Goal: Find specific page/section: Find specific page/section

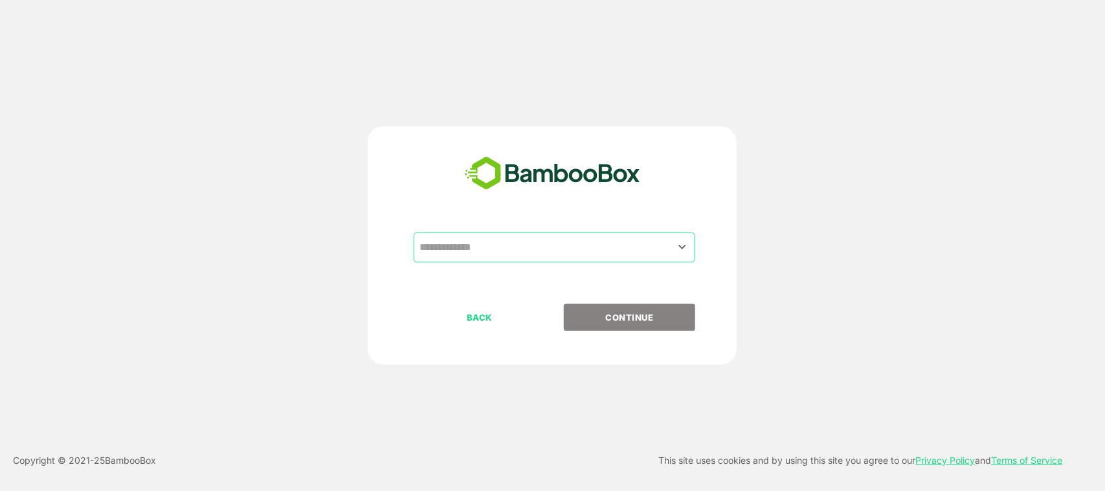
click at [667, 245] on input "text" at bounding box center [554, 247] width 276 height 25
click at [518, 246] on input "text" at bounding box center [554, 247] width 276 height 25
click at [678, 249] on icon "Open" at bounding box center [683, 247] width 16 height 16
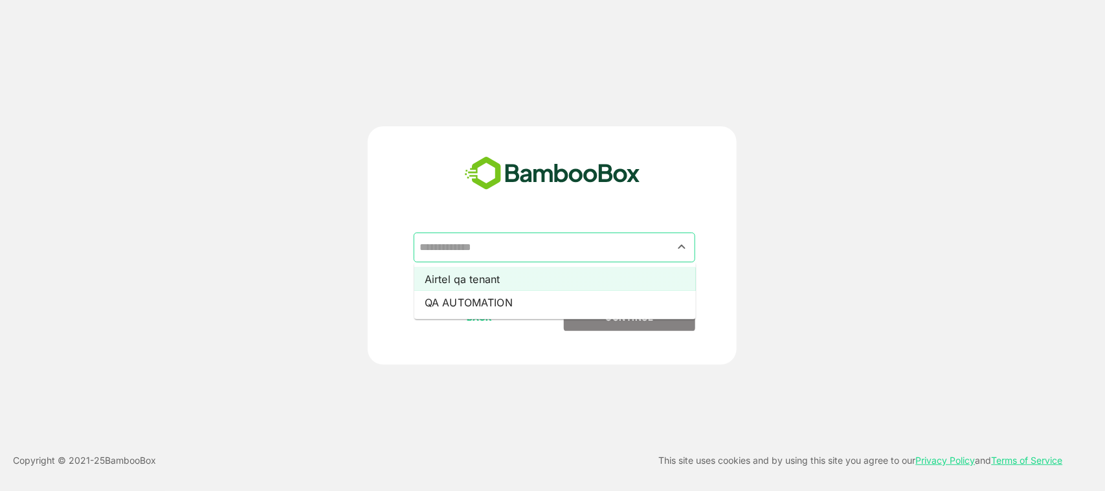
click at [599, 274] on li "Airtel qa tenant" at bounding box center [555, 278] width 282 height 23
type input "**********"
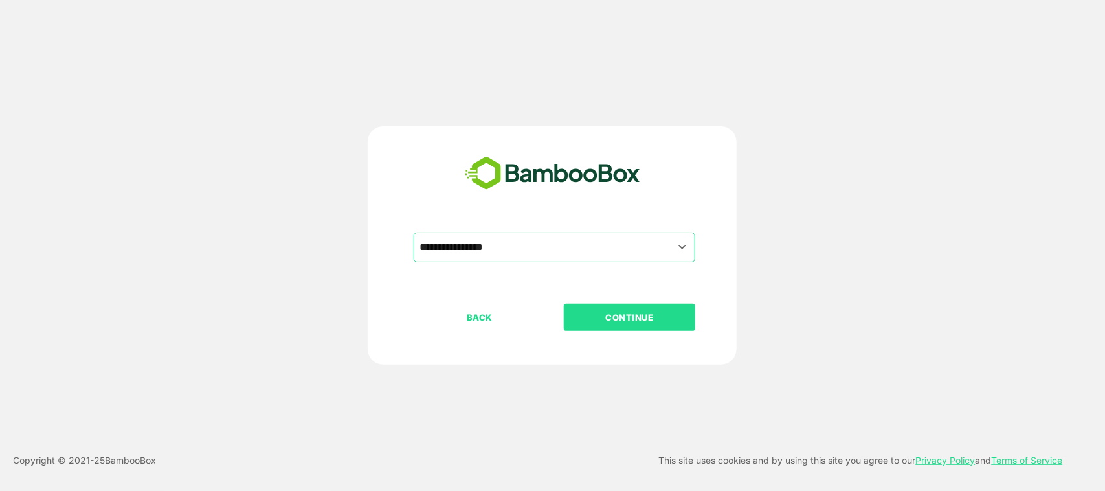
click at [623, 314] on p "CONTINUE" at bounding box center [629, 317] width 129 height 14
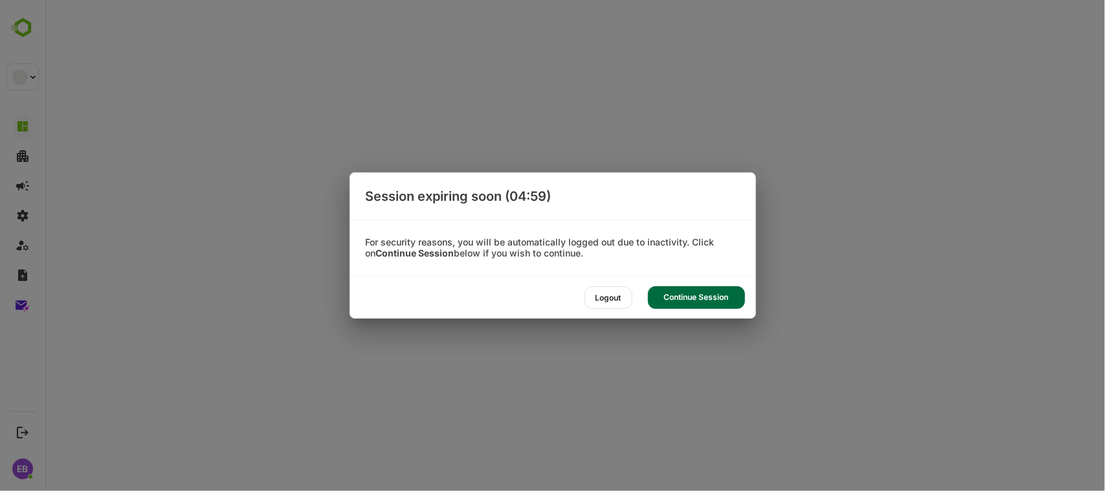
click at [664, 291] on div "Continue Session" at bounding box center [696, 297] width 97 height 23
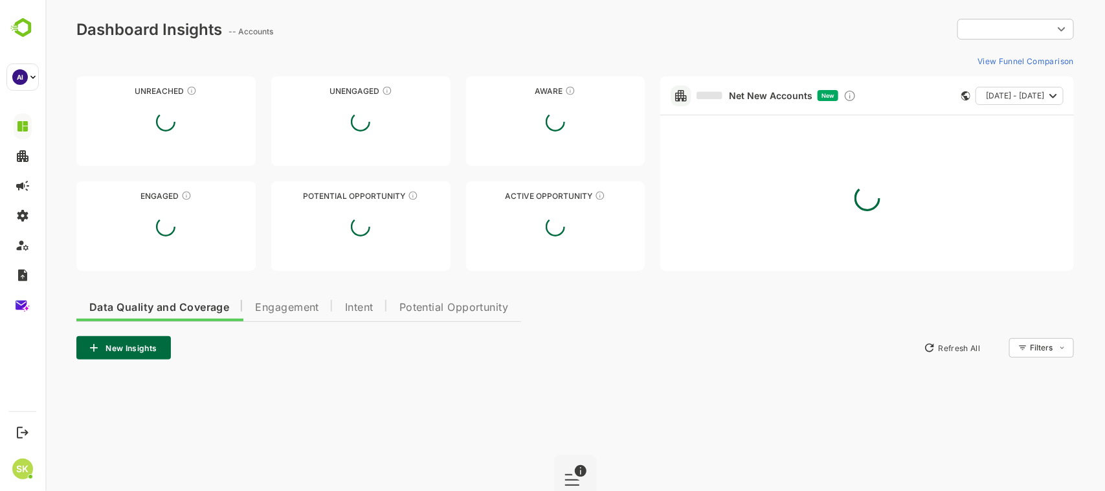
type input "**********"
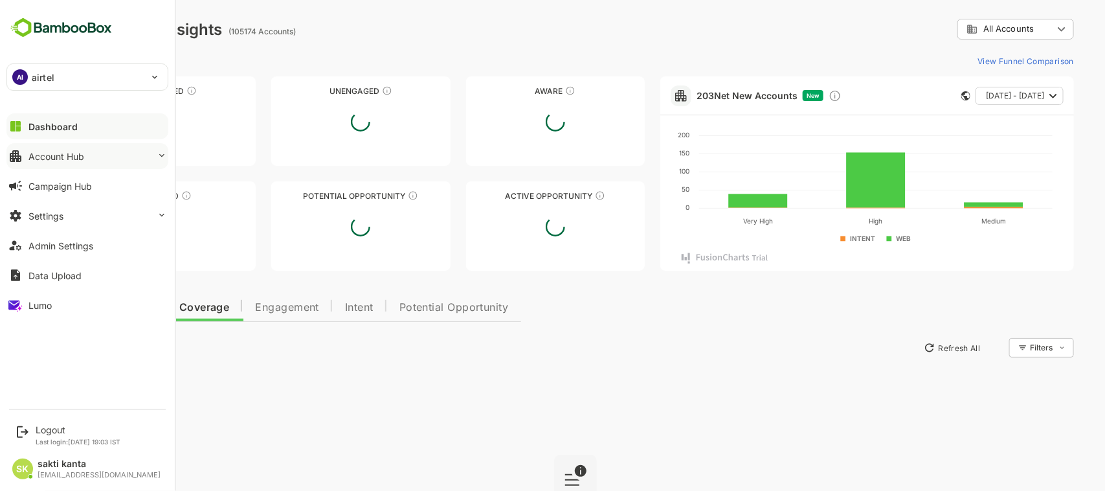
click at [65, 149] on button "Account Hub" at bounding box center [87, 156] width 162 height 26
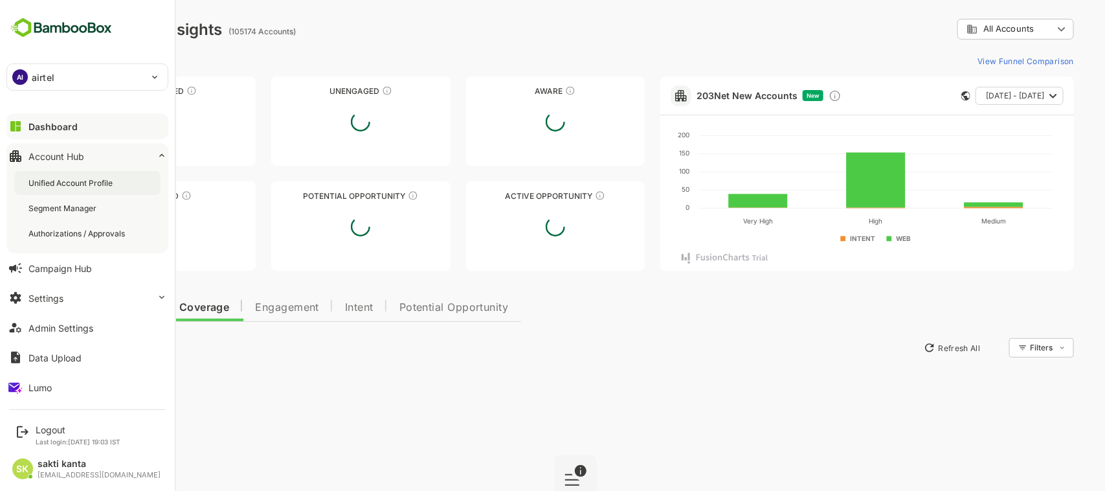
click at [80, 176] on div "Unified Account Profile" at bounding box center [87, 183] width 146 height 24
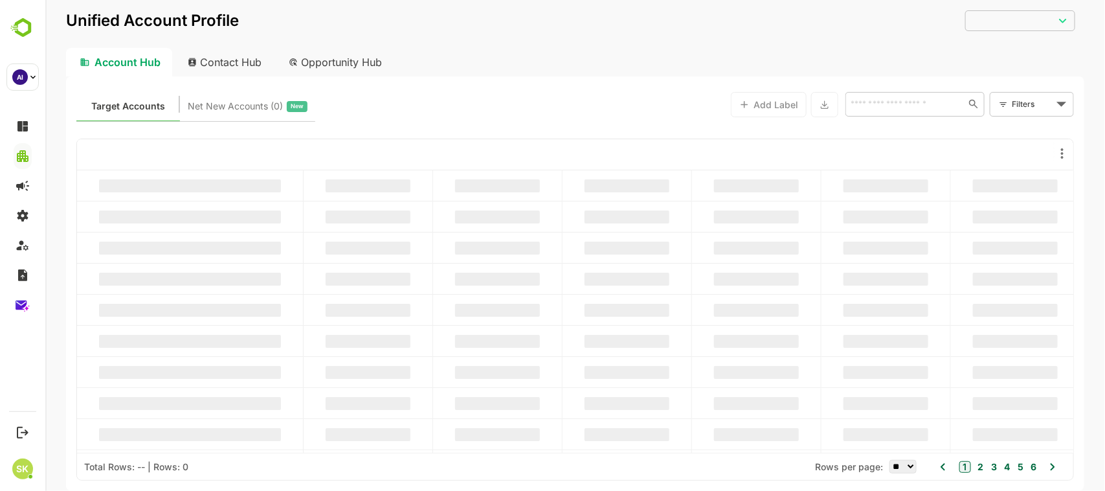
type input "**********"
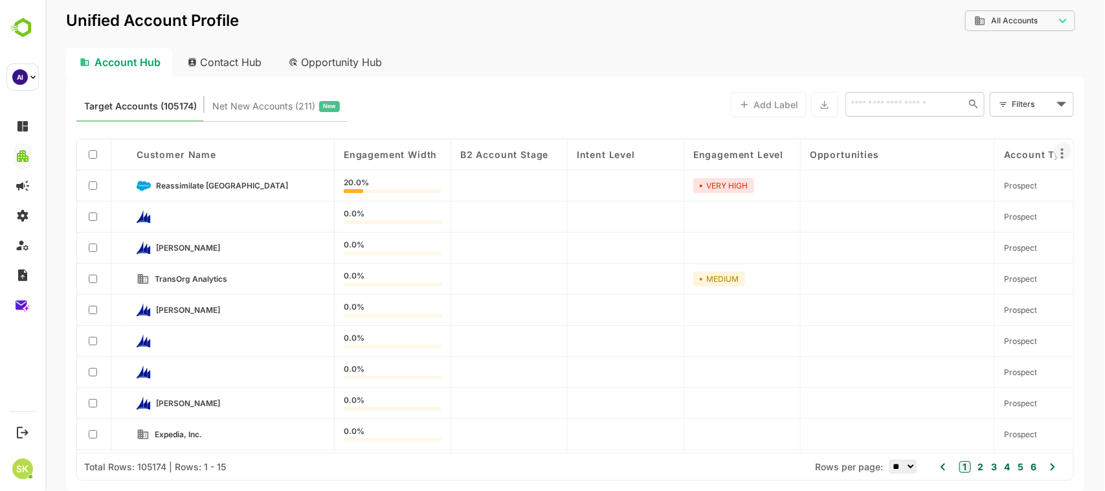
click at [1060, 146] on icon at bounding box center [1062, 154] width 16 height 16
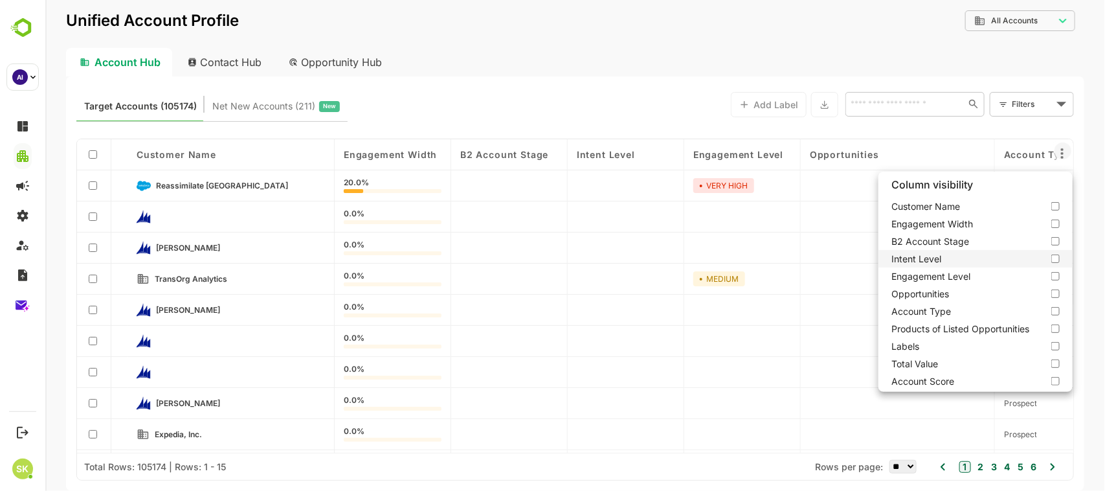
click at [1053, 259] on label "Intent Level" at bounding box center [975, 258] width 194 height 17
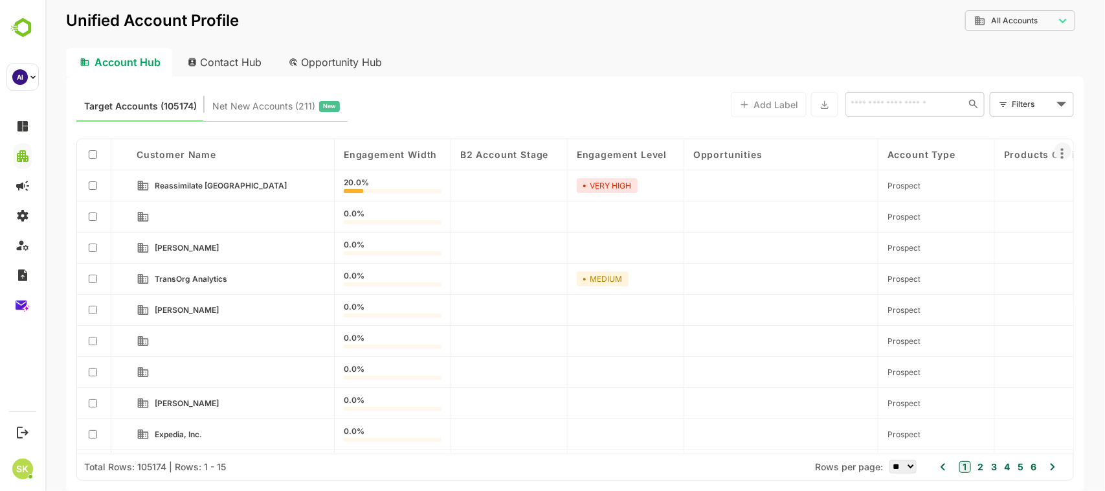
click at [1060, 156] on icon at bounding box center [1062, 154] width 16 height 16
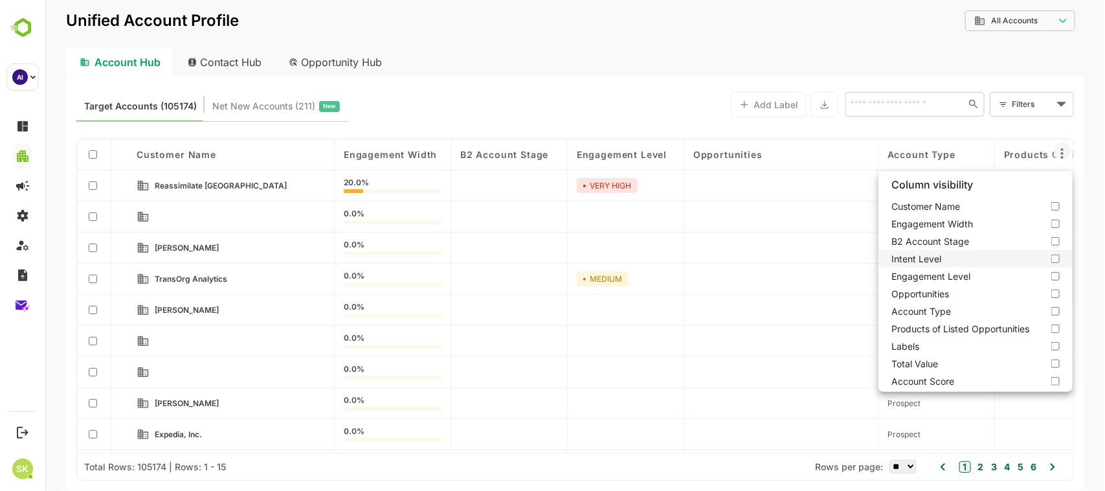
click at [1052, 254] on label "Intent Level" at bounding box center [975, 258] width 194 height 17
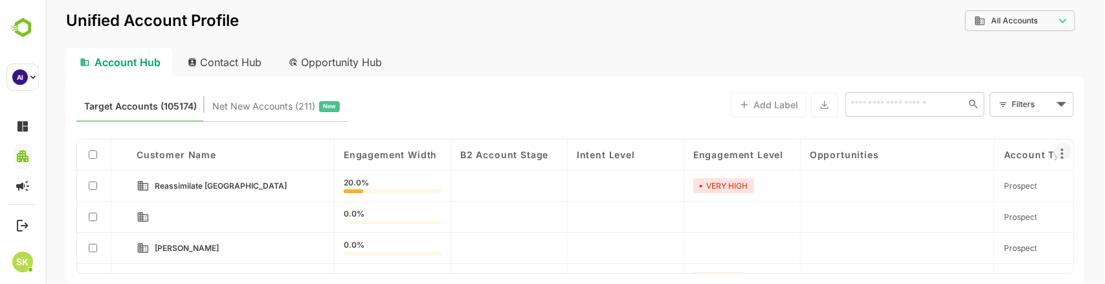
click at [1065, 155] on icon at bounding box center [1062, 154] width 16 height 16
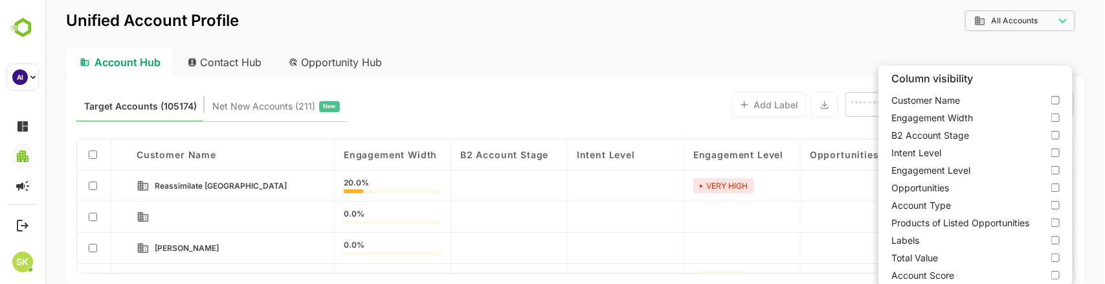
click at [946, 104] on label "Customer Name" at bounding box center [975, 99] width 194 height 17
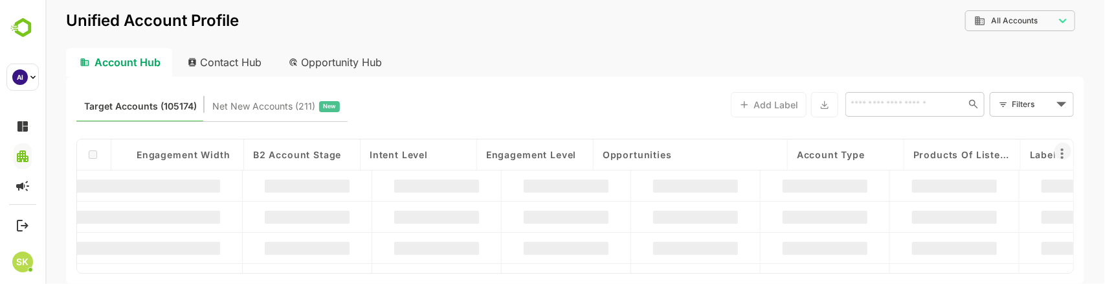
click at [1059, 146] on icon at bounding box center [1062, 154] width 16 height 16
